Goal: Transaction & Acquisition: Download file/media

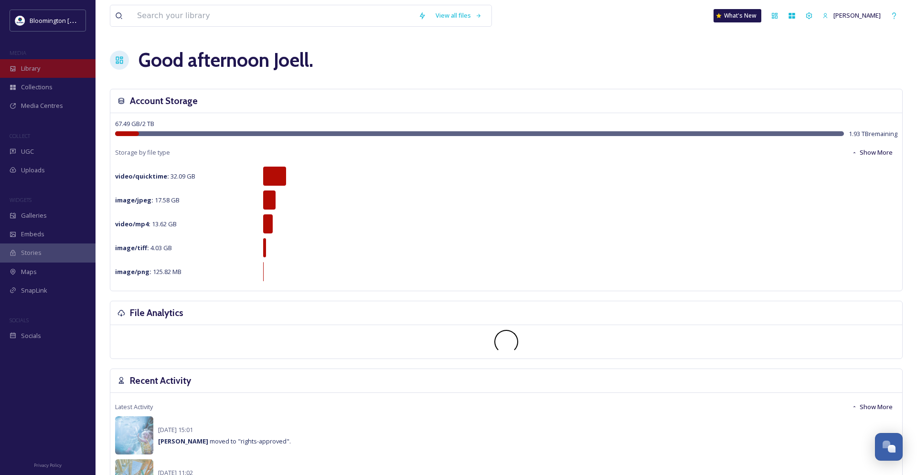
click at [32, 72] on span "Library" at bounding box center [30, 68] width 19 height 9
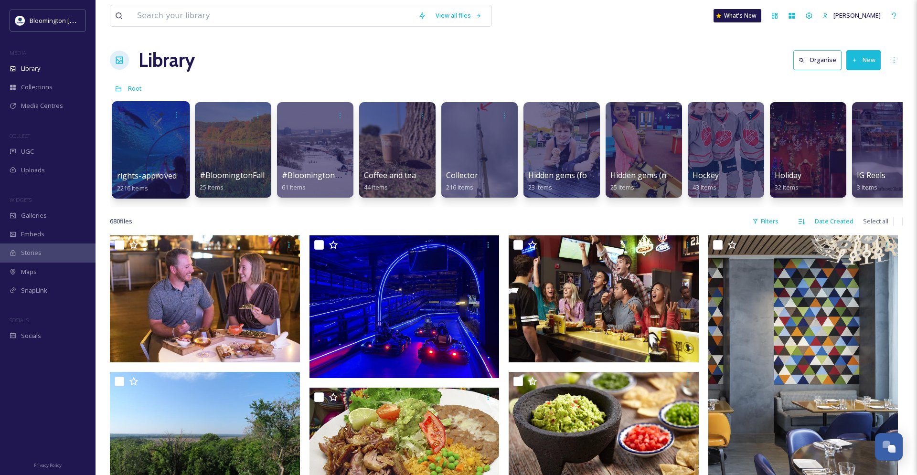
click at [156, 150] on div at bounding box center [151, 149] width 78 height 97
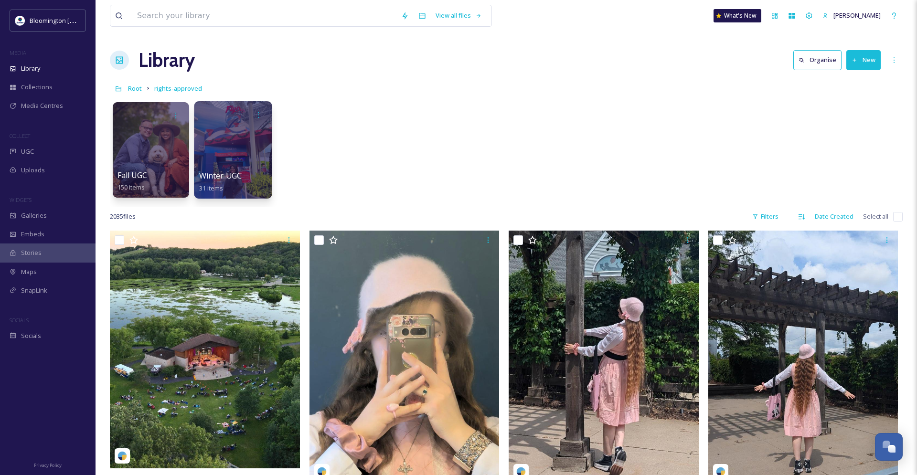
click at [236, 148] on div at bounding box center [233, 149] width 78 height 97
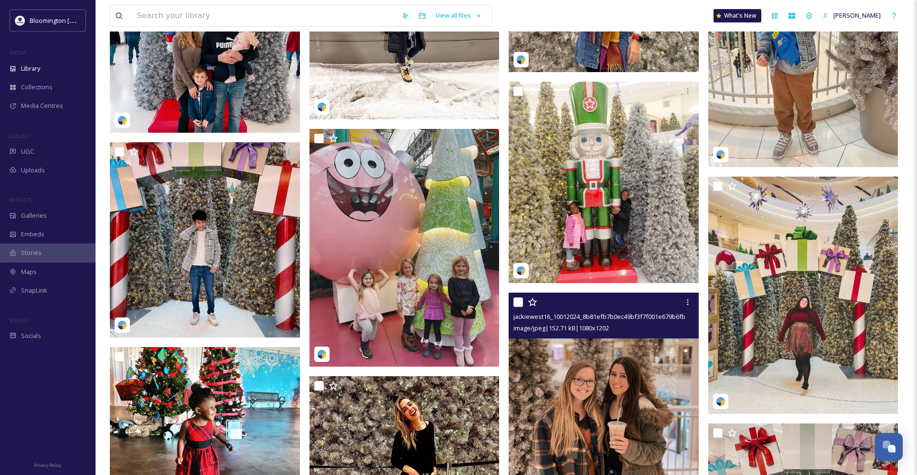
scroll to position [697, 0]
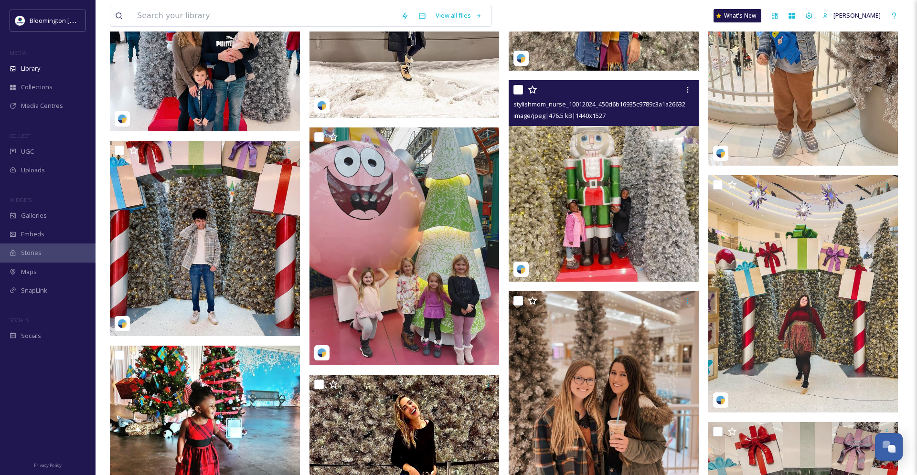
click at [547, 156] on img at bounding box center [603, 180] width 190 height 201
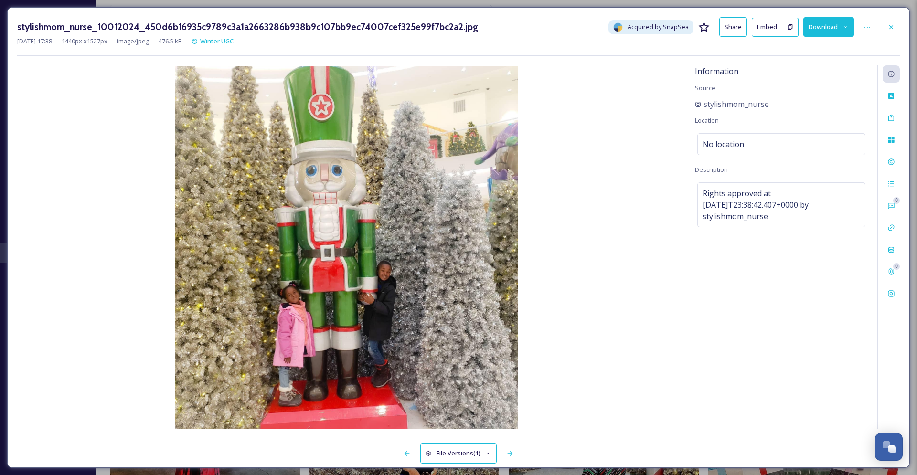
click at [828, 28] on button "Download" at bounding box center [828, 27] width 51 height 20
click at [777, 49] on span "Download Original (1440 x 1527)" at bounding box center [802, 48] width 90 height 9
click at [562, 243] on img at bounding box center [346, 247] width 658 height 363
click at [892, 29] on icon at bounding box center [891, 27] width 8 height 8
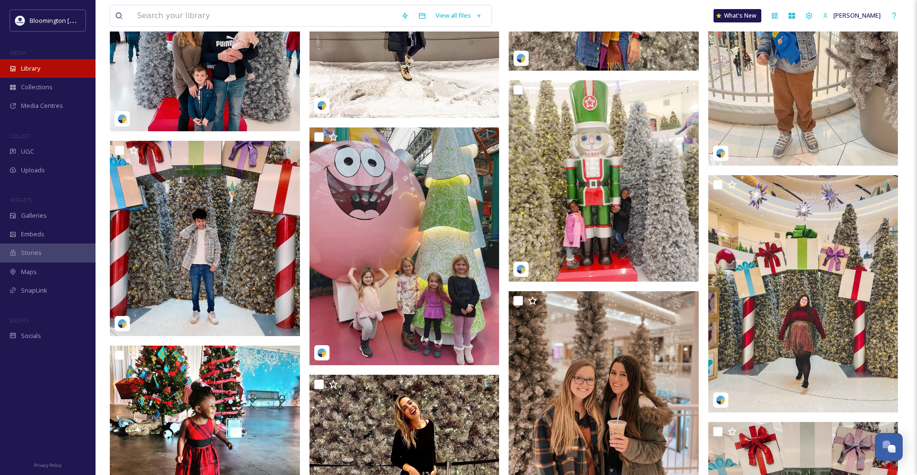
click at [30, 72] on span "Library" at bounding box center [30, 68] width 19 height 9
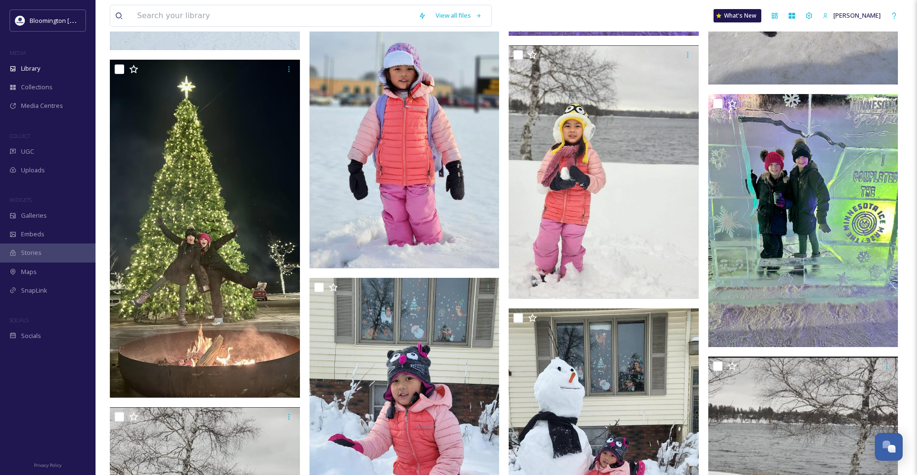
scroll to position [3472, 0]
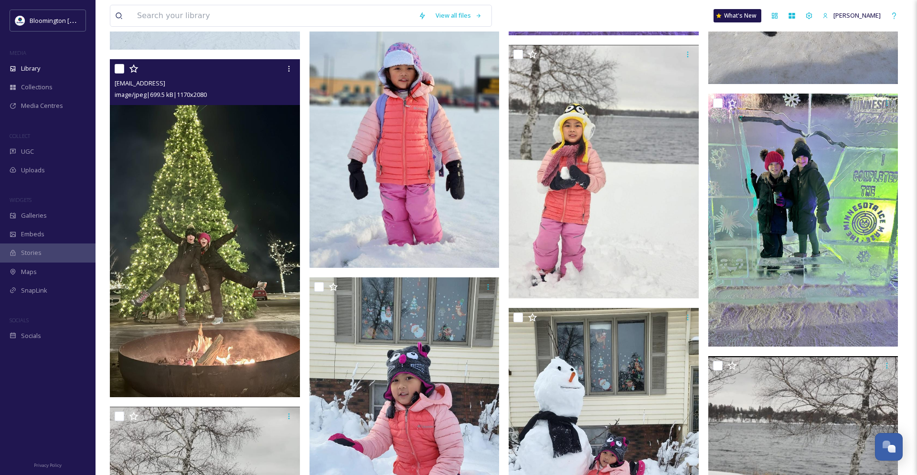
click at [155, 224] on img at bounding box center [205, 228] width 190 height 338
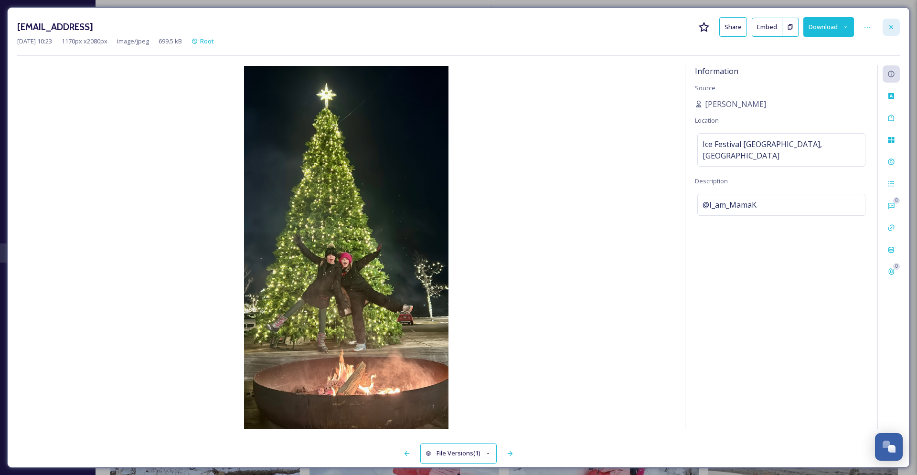
click at [892, 27] on icon at bounding box center [891, 27] width 8 height 8
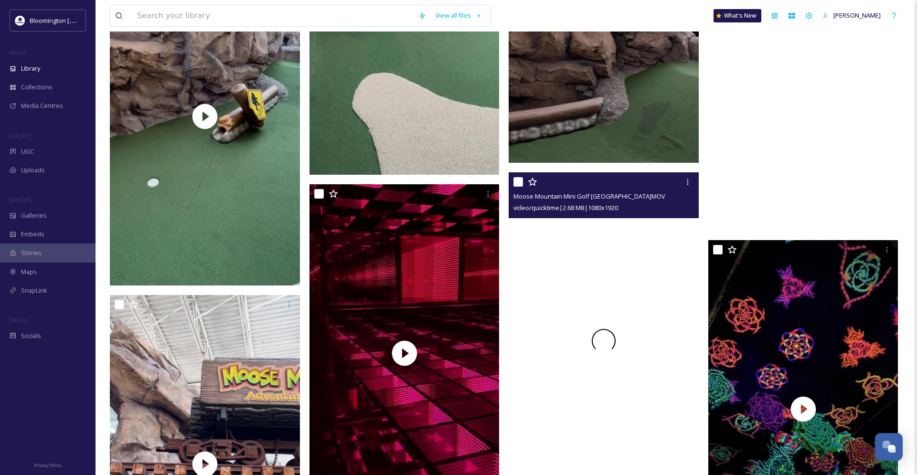
scroll to position [24729, 0]
